Goal: Transaction & Acquisition: Purchase product/service

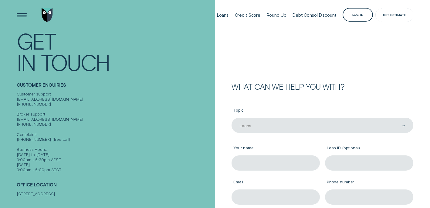
click at [396, 14] on div "Get Estimate" at bounding box center [394, 15] width 23 height 3
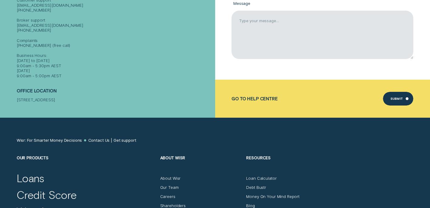
scroll to position [273, 0]
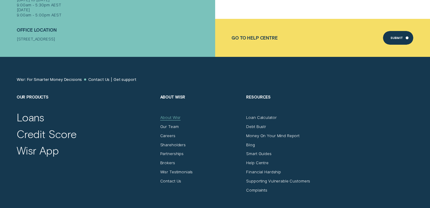
click at [167, 118] on div "About Wisr" at bounding box center [170, 117] width 21 height 5
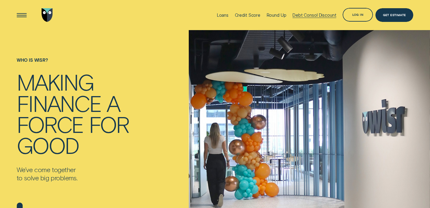
click at [311, 14] on div "Debt Consol Discount" at bounding box center [315, 14] width 44 height 5
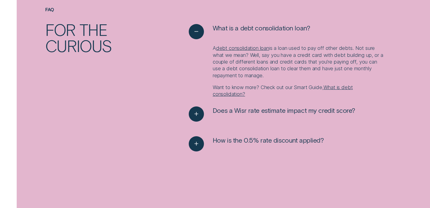
scroll to position [728, 0]
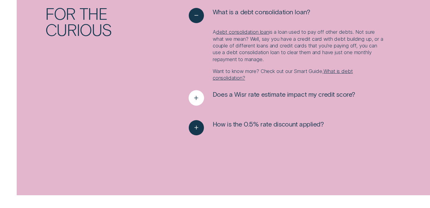
click at [196, 95] on icon "See more" at bounding box center [196, 97] width 8 height 9
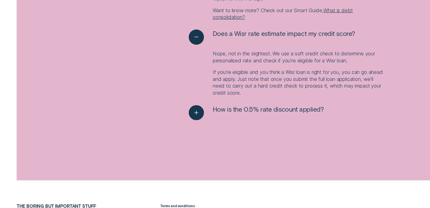
scroll to position [820, 0]
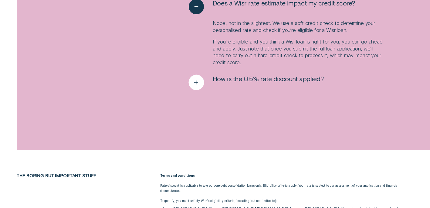
click at [195, 87] on icon "See more" at bounding box center [196, 81] width 8 height 9
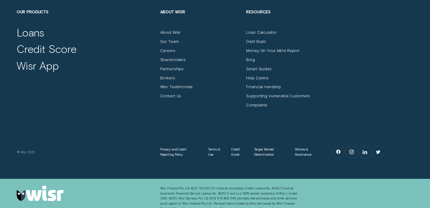
scroll to position [1146, 0]
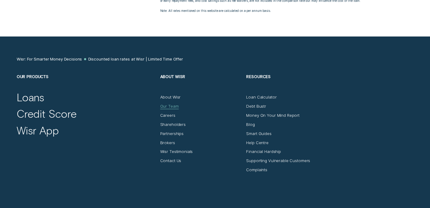
click at [173, 104] on div "Our Team" at bounding box center [169, 106] width 19 height 5
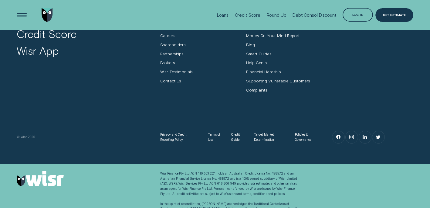
scroll to position [631, 0]
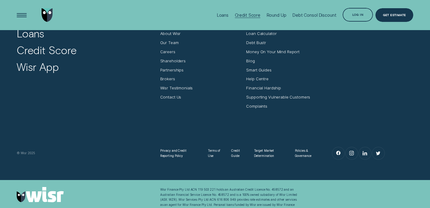
click at [249, 14] on div "Credit Score" at bounding box center [247, 14] width 25 height 5
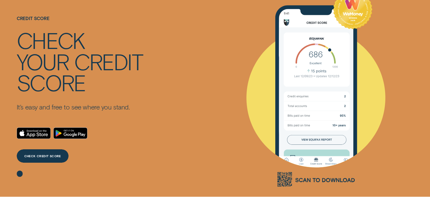
scroll to position [30, 0]
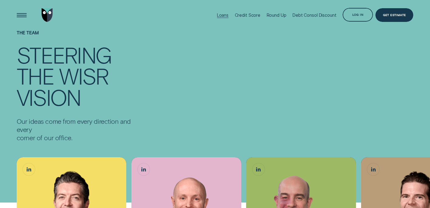
click at [225, 15] on div "Loans" at bounding box center [223, 14] width 12 height 5
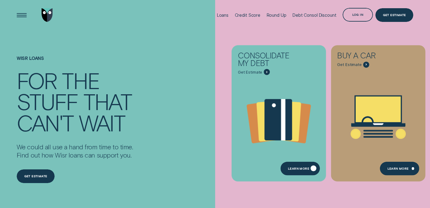
click at [305, 168] on div "Learn more" at bounding box center [298, 169] width 21 height 3
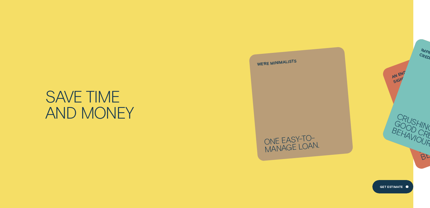
scroll to position [273, 0]
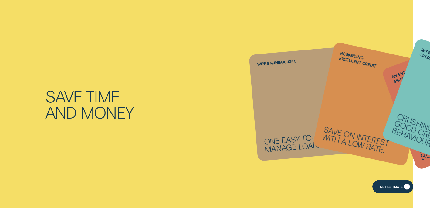
click at [386, 186] on div "Get Estimate" at bounding box center [391, 187] width 23 height 3
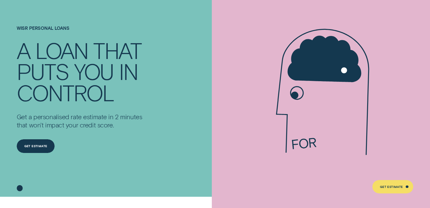
scroll to position [30, 0]
